Goal: Information Seeking & Learning: Compare options

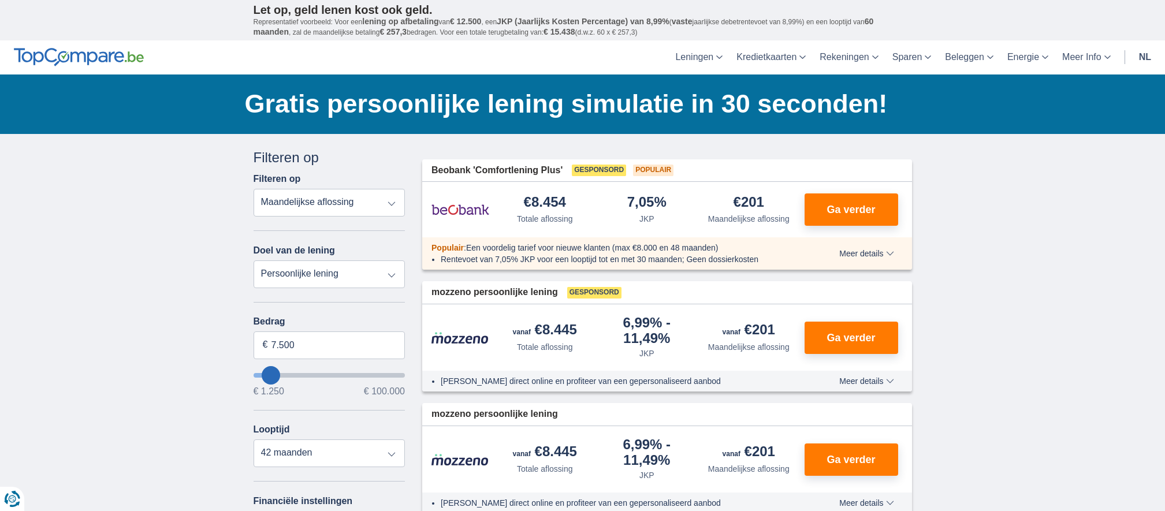
type input "9.250"
type input "9250"
select select "48"
type input "11250"
type input "11.250"
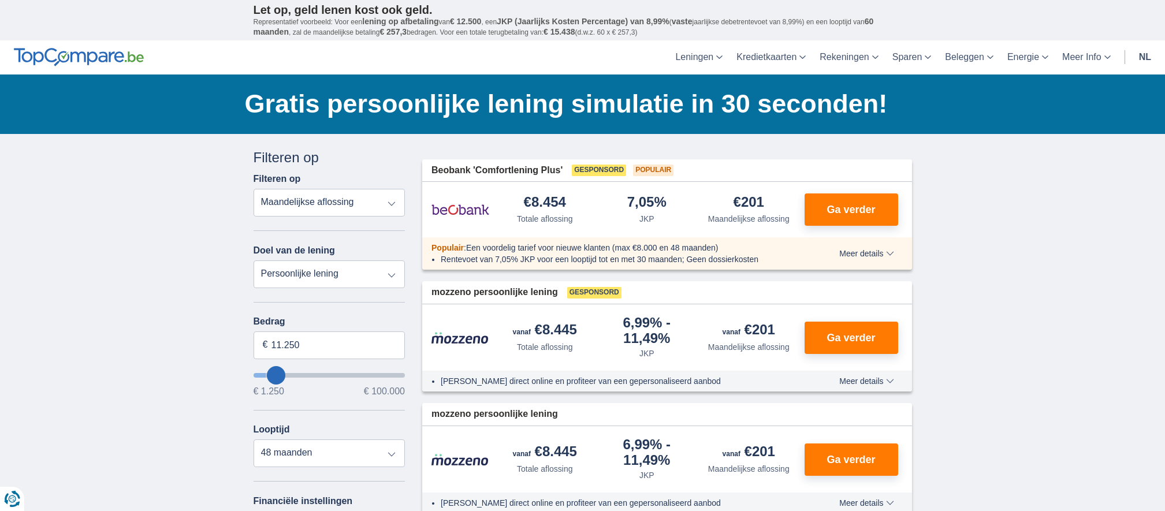
select select "60"
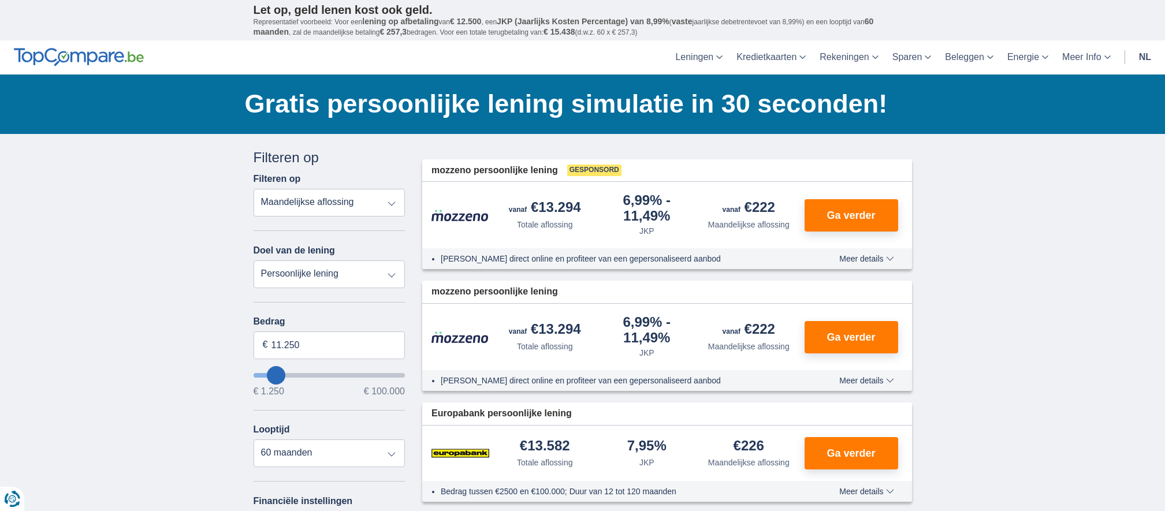
type input "12.250"
type input "13250"
type input "18.250"
type input "19250"
type input "19.250"
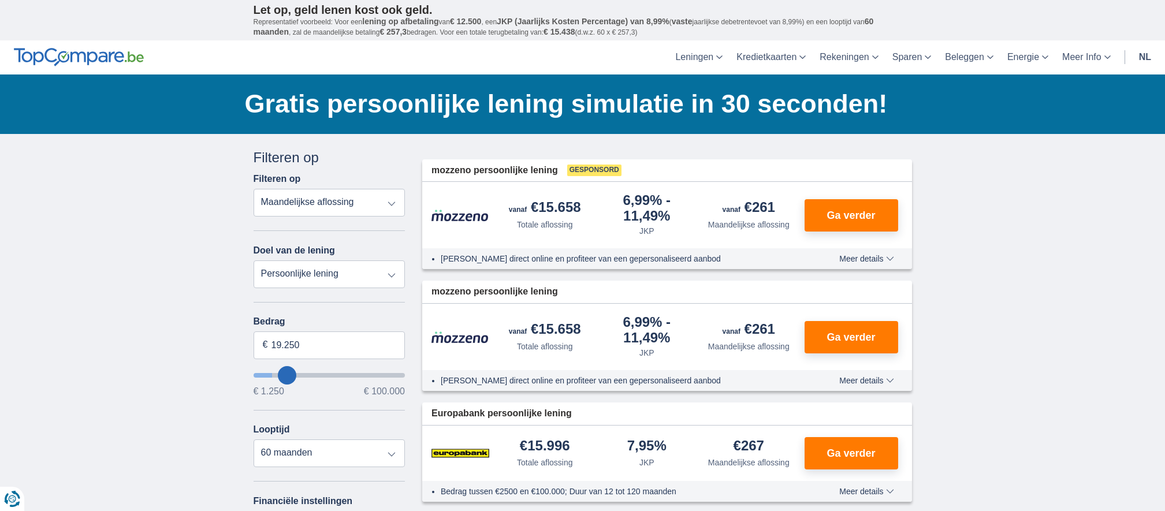
select select "84"
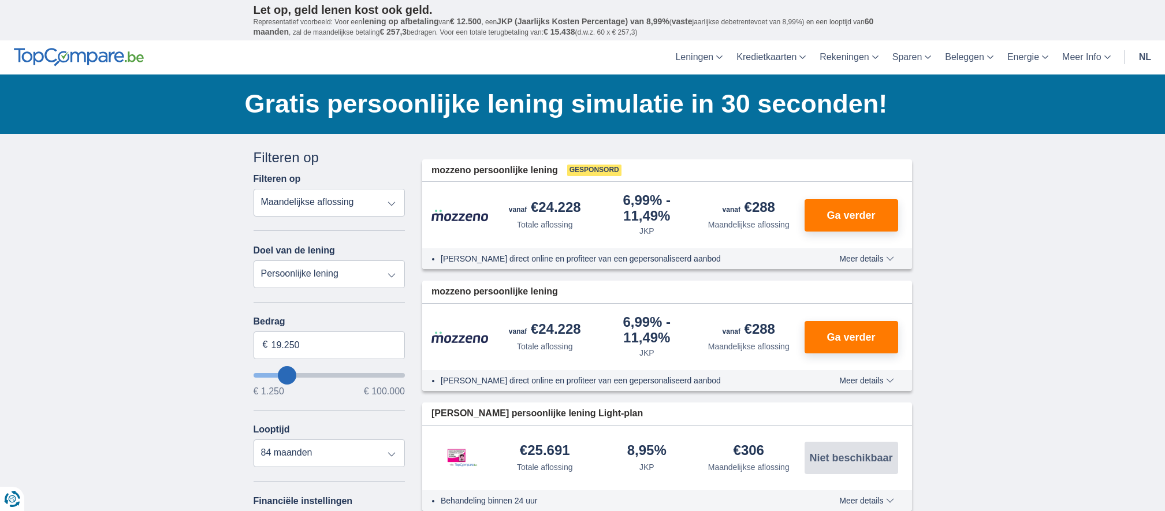
type input "18.250"
type input "18250"
type input "19.250"
type input "19250"
type input "21.250"
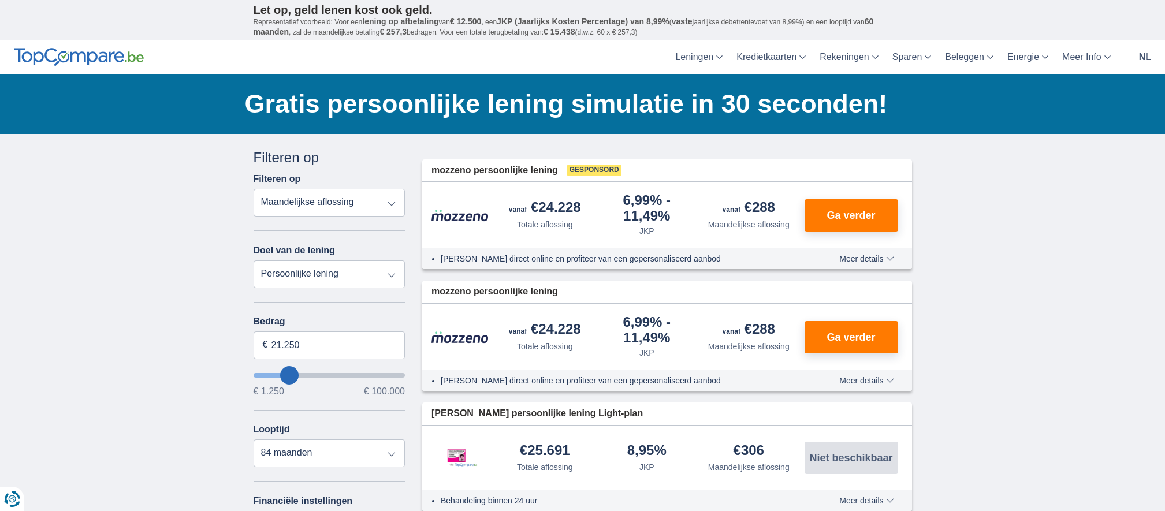
type input "21250"
select select "120"
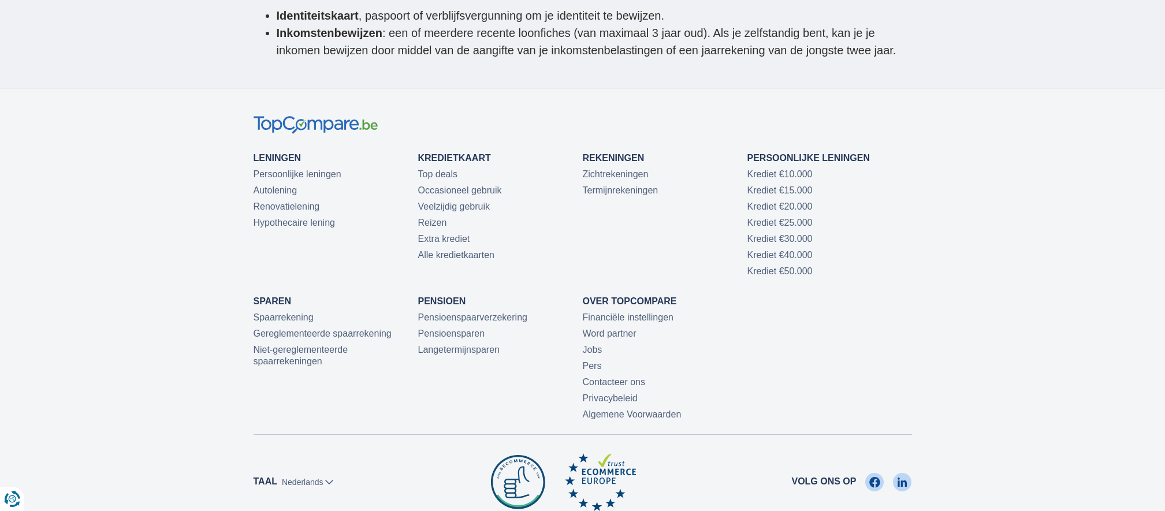
scroll to position [2624, 0]
